Goal: Check status: Check status

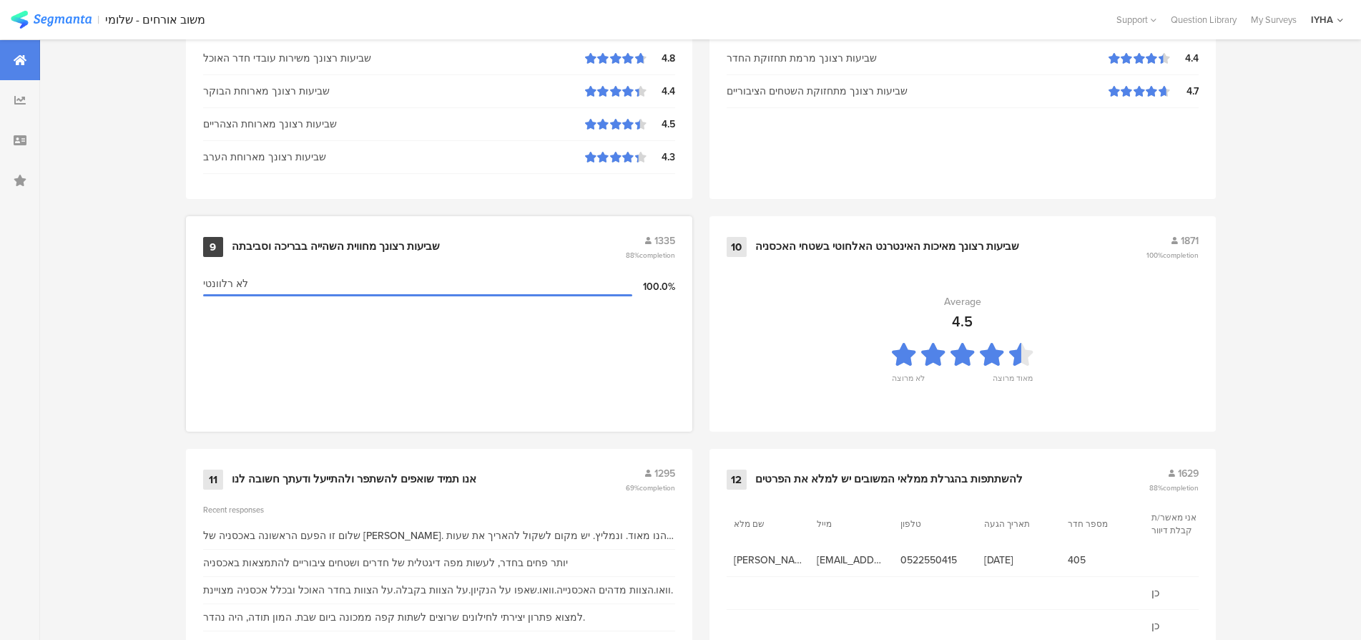
scroll to position [1459, 0]
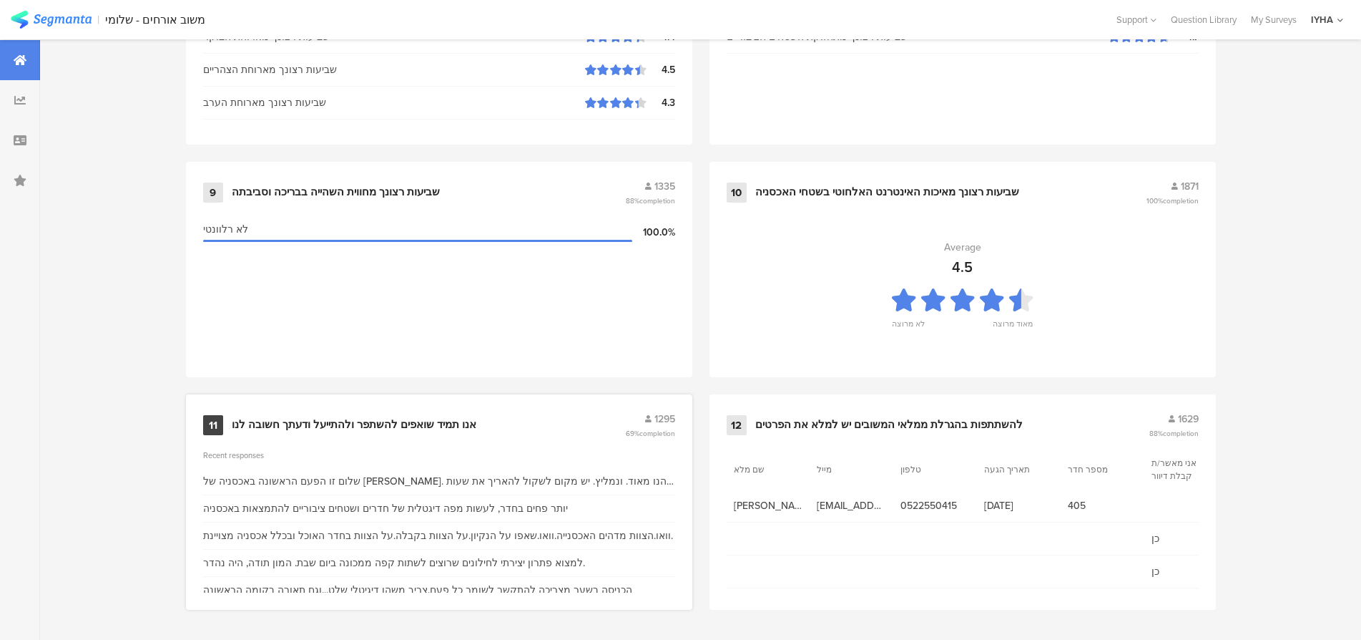
click at [328, 421] on div "אנו תמיד שואפים להשתפר ולהתייעל ודעתך חשובה לנו" at bounding box center [354, 425] width 245 height 14
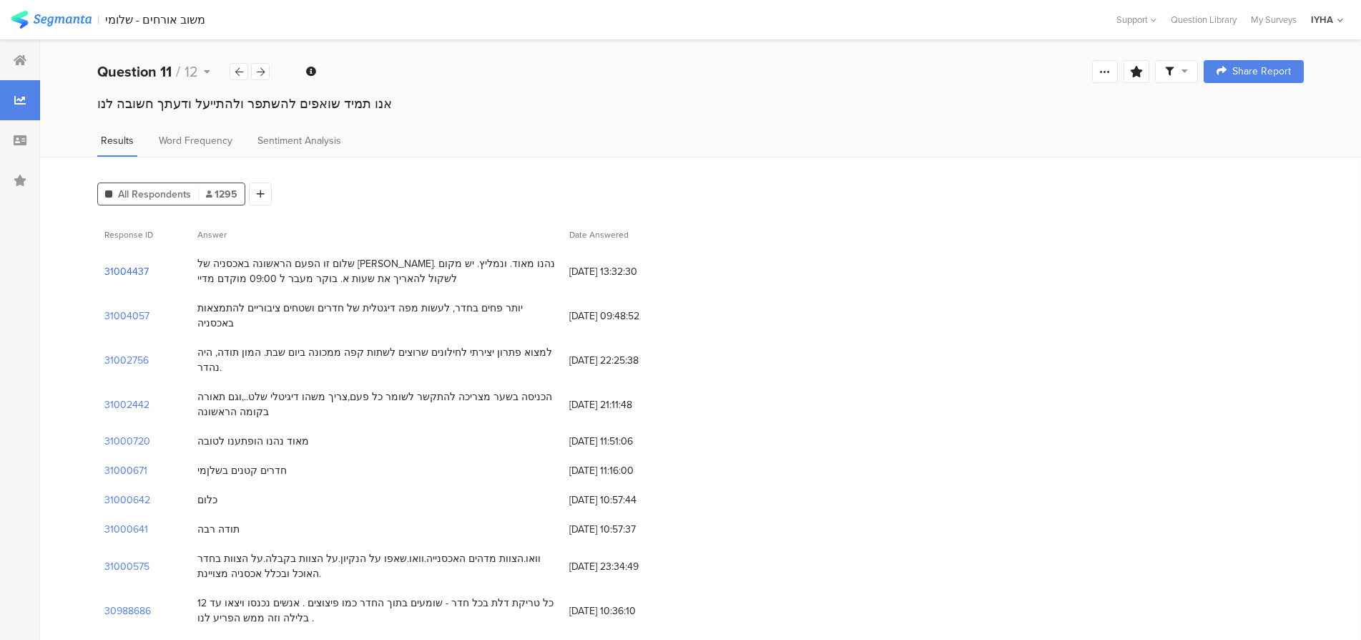
click at [134, 273] on section "31004437" at bounding box center [126, 271] width 44 height 15
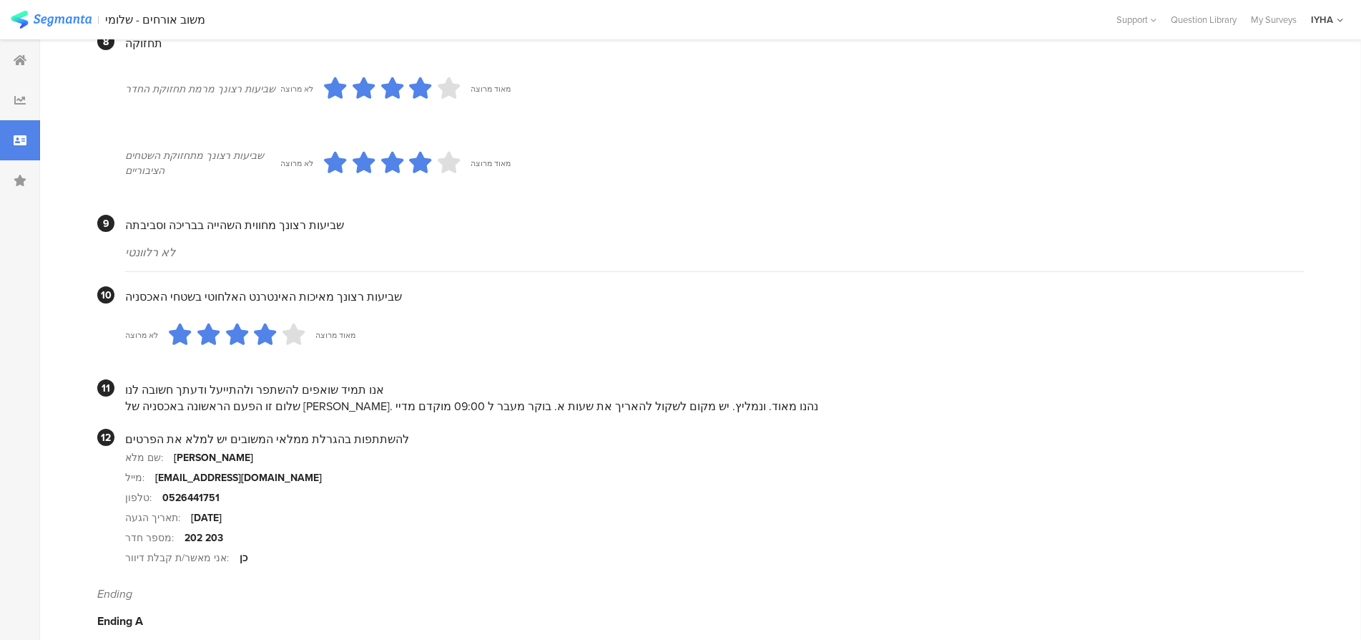
scroll to position [1199, 0]
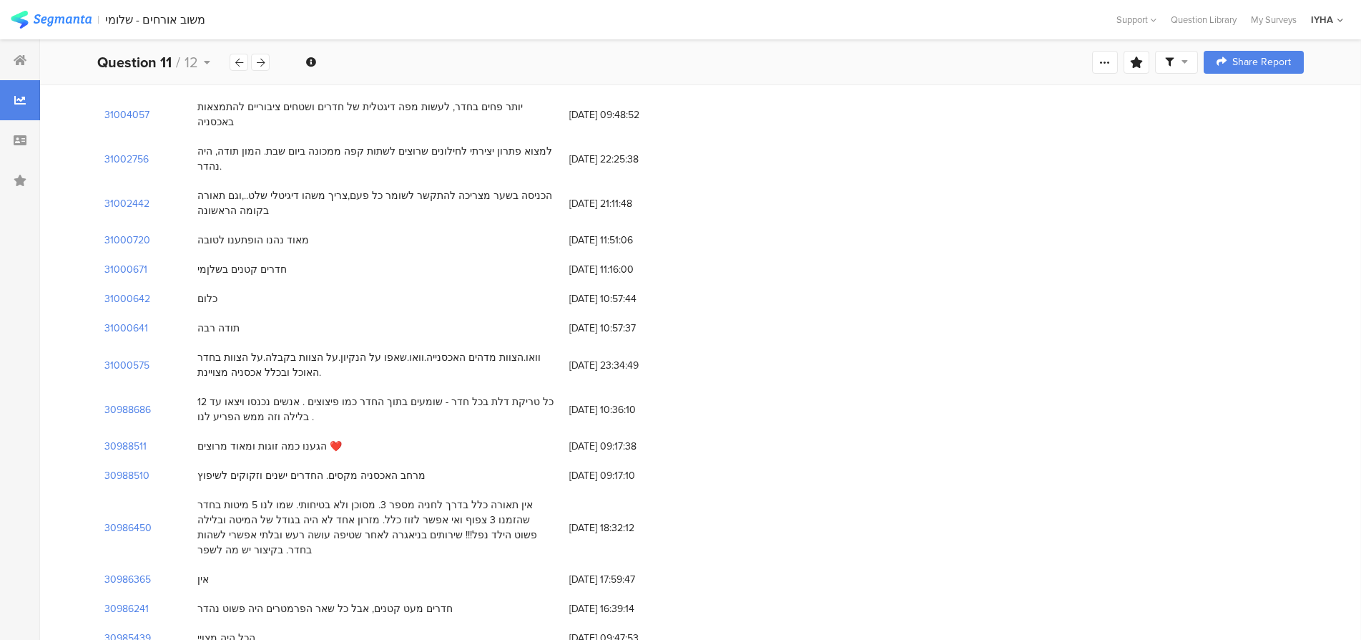
scroll to position [197, 0]
